Goal: Task Accomplishment & Management: Complete application form

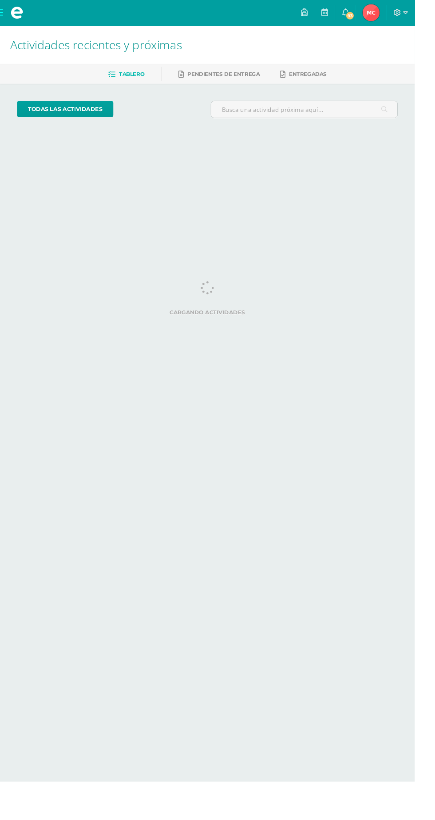
click at [23, 24] on span at bounding box center [18, 13] width 36 height 27
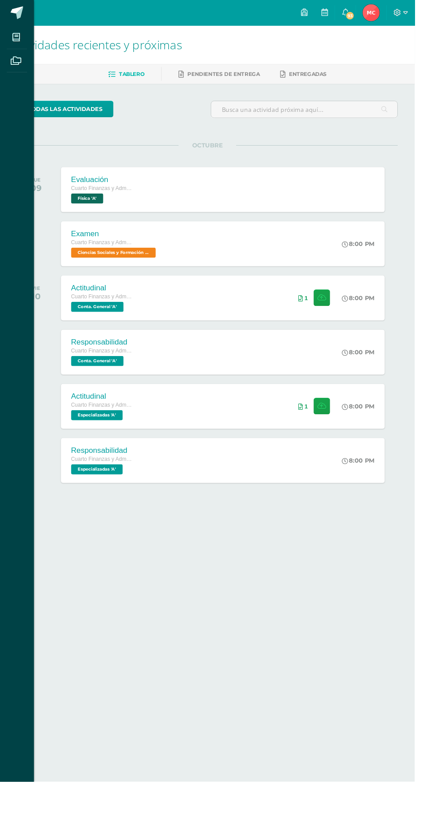
click at [288, 545] on div "Mis cursos Archivos Cerrar panel Ciencias Sociales y Formación Ciudadana Cuarto…" at bounding box center [217, 410] width 435 height 820
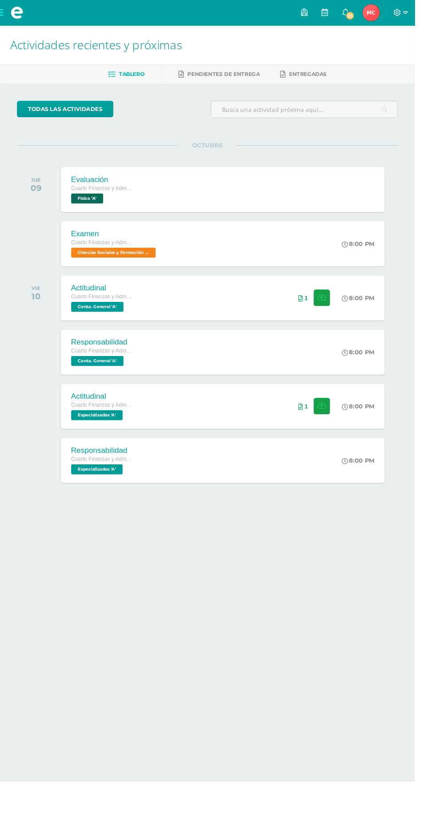
click at [0, 172] on div "todas las Actividades No tienes actividades Échale un vistazo a los demás perío…" at bounding box center [217, 325] width 435 height 475
click at [138, 246] on div "Examen" at bounding box center [120, 245] width 91 height 9
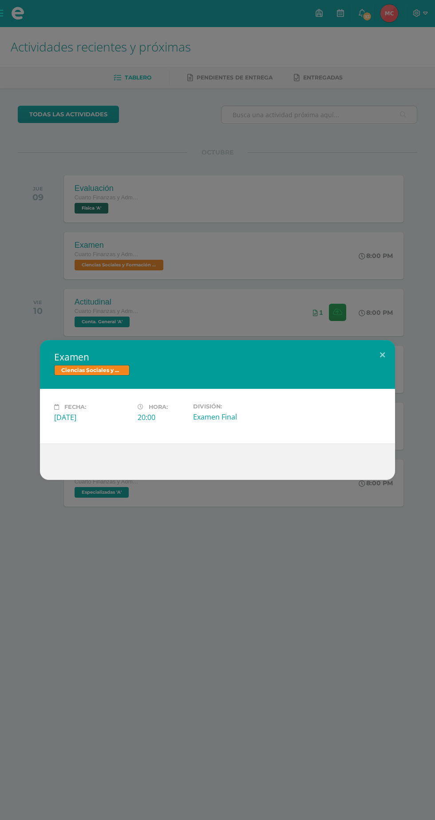
click at [51, 219] on div "Examen Ciencias Sociales y Formación Ciudadana Fecha: [DATE] Hora: 20:00 Divisi…" at bounding box center [217, 410] width 435 height 820
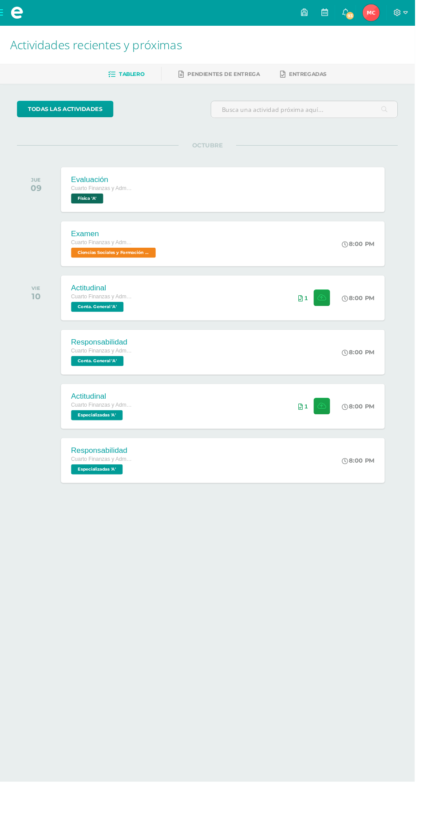
click at [16, 15] on span at bounding box center [17, 13] width 13 height 13
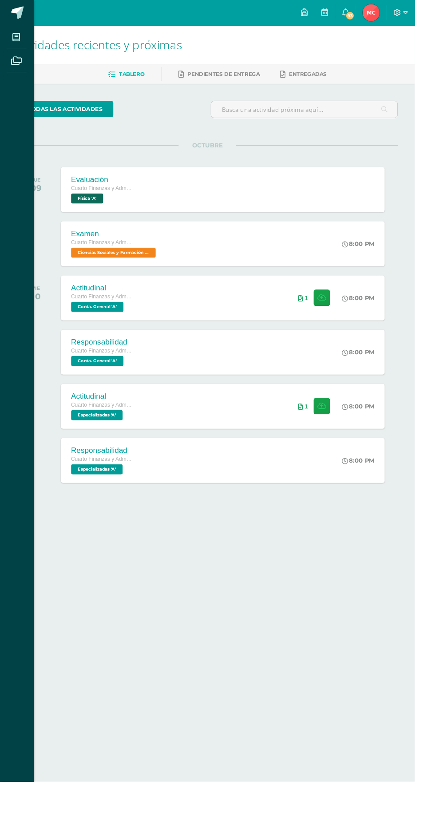
click at [17, 39] on icon at bounding box center [17, 39] width 8 height 9
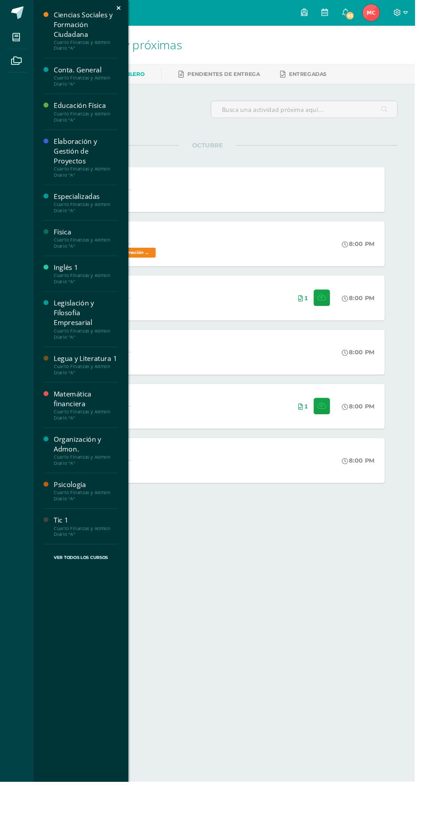
click at [70, 36] on div "Ciencias Sociales y Formación Ciudadana" at bounding box center [89, 26] width 67 height 31
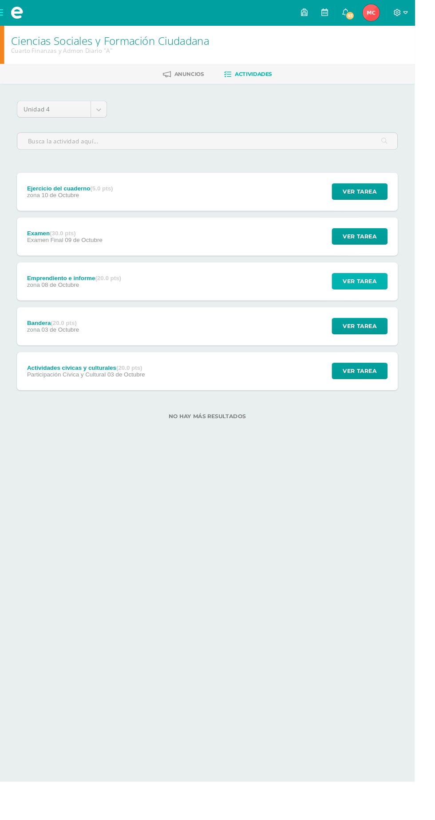
click at [360, 298] on button "Ver tarea" at bounding box center [377, 294] width 59 height 17
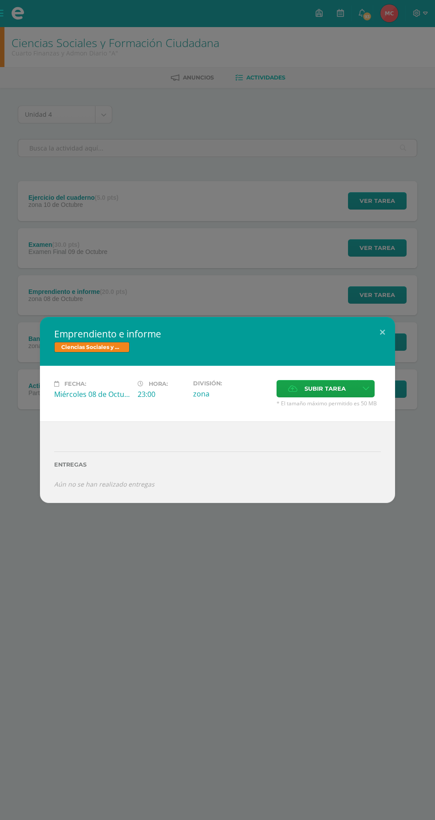
click at [301, 387] on label "Subir tarea" at bounding box center [317, 388] width 81 height 17
click at [0, 0] on input "Subir tarea" at bounding box center [0, 0] width 0 height 0
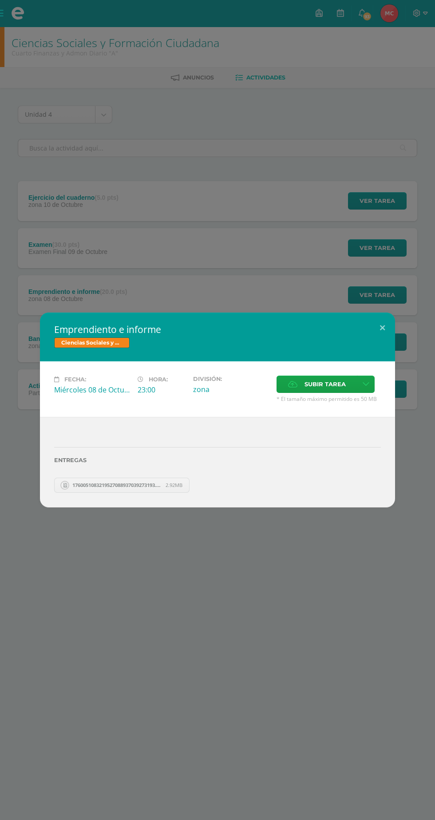
click at [323, 385] on span "Subir tarea" at bounding box center [325, 384] width 41 height 16
click at [0, 0] on input "Subir tarea" at bounding box center [0, 0] width 0 height 0
click at [322, 385] on span "Subir tarea" at bounding box center [325, 384] width 41 height 16
click at [0, 0] on input "Subir tarea" at bounding box center [0, 0] width 0 height 0
